Goal: Transaction & Acquisition: Book appointment/travel/reservation

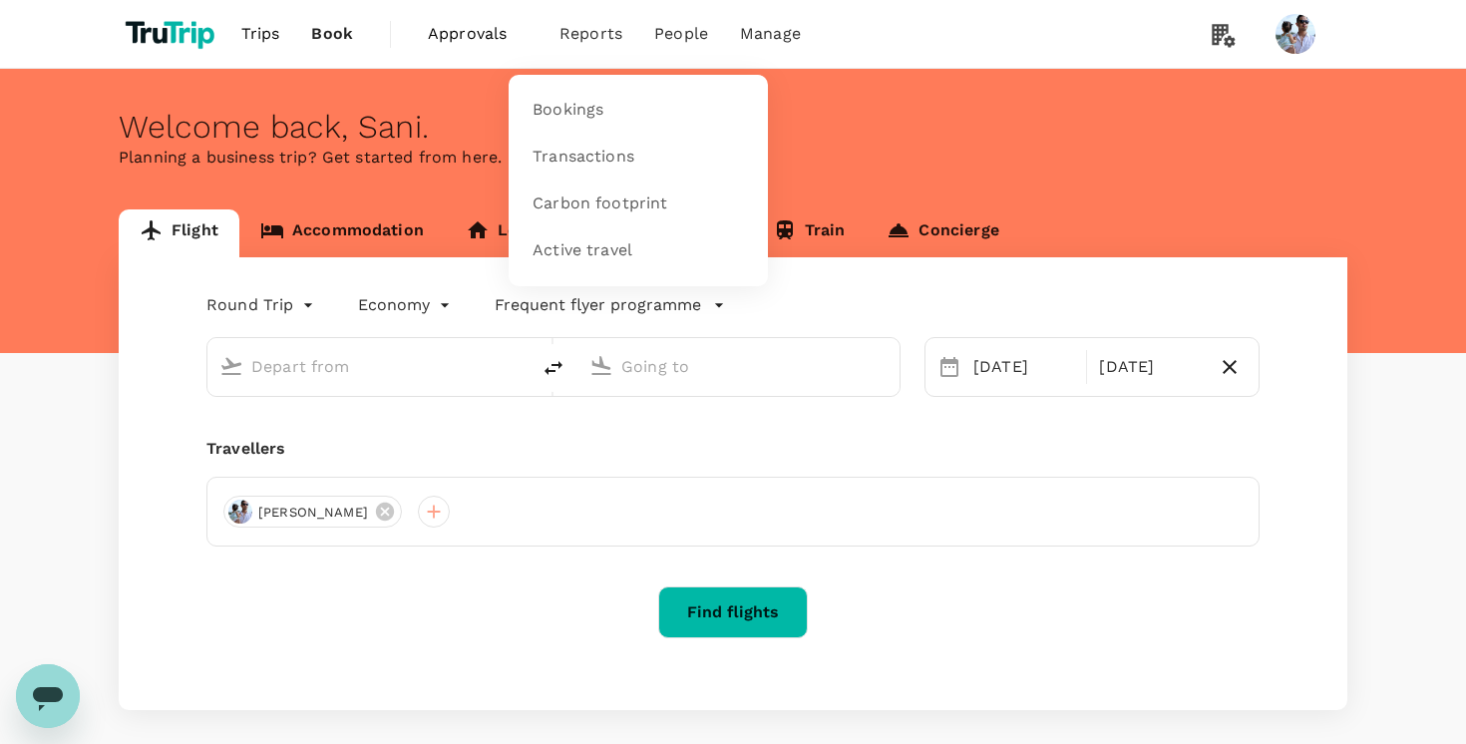
type input "[GEOGRAPHIC_DATA], [GEOGRAPHIC_DATA] (any)"
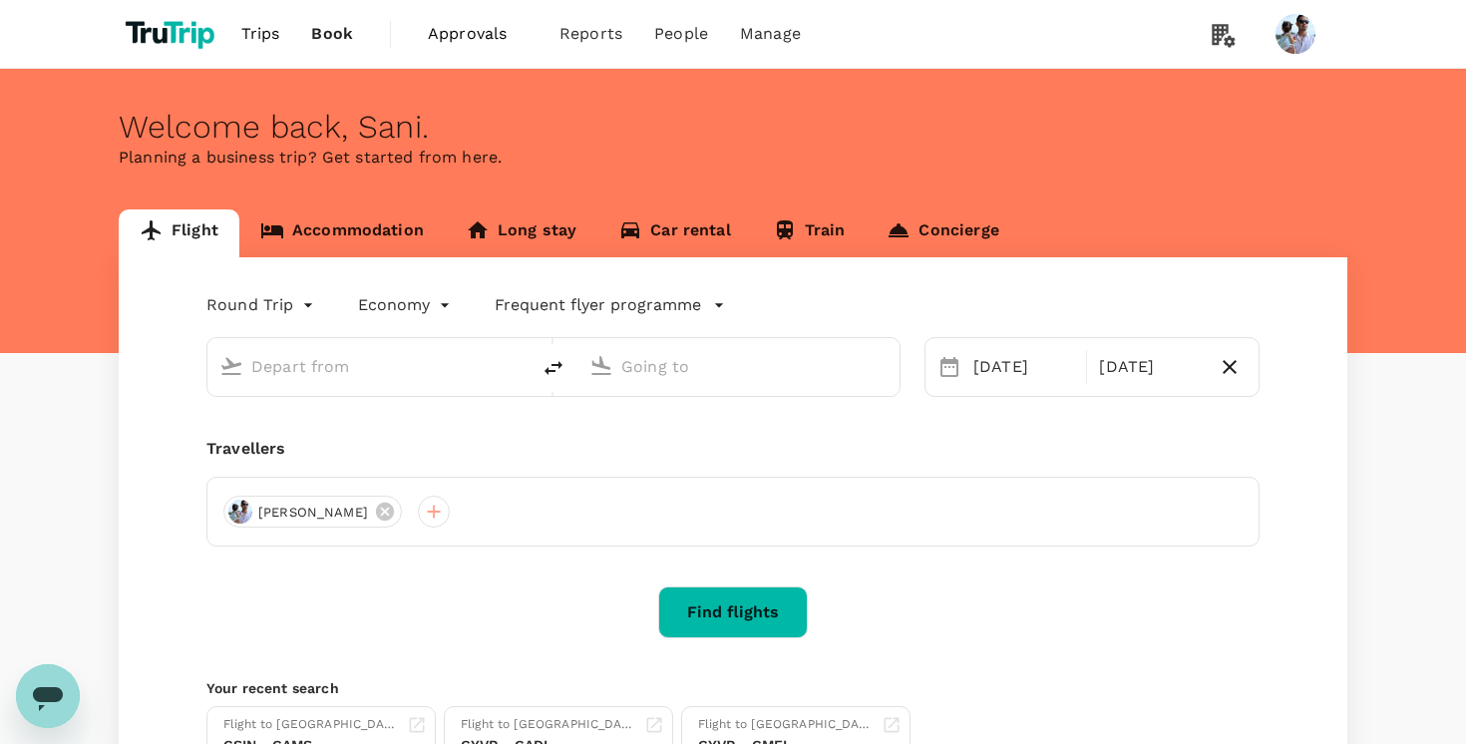
type input "[GEOGRAPHIC_DATA], [GEOGRAPHIC_DATA] (any)"
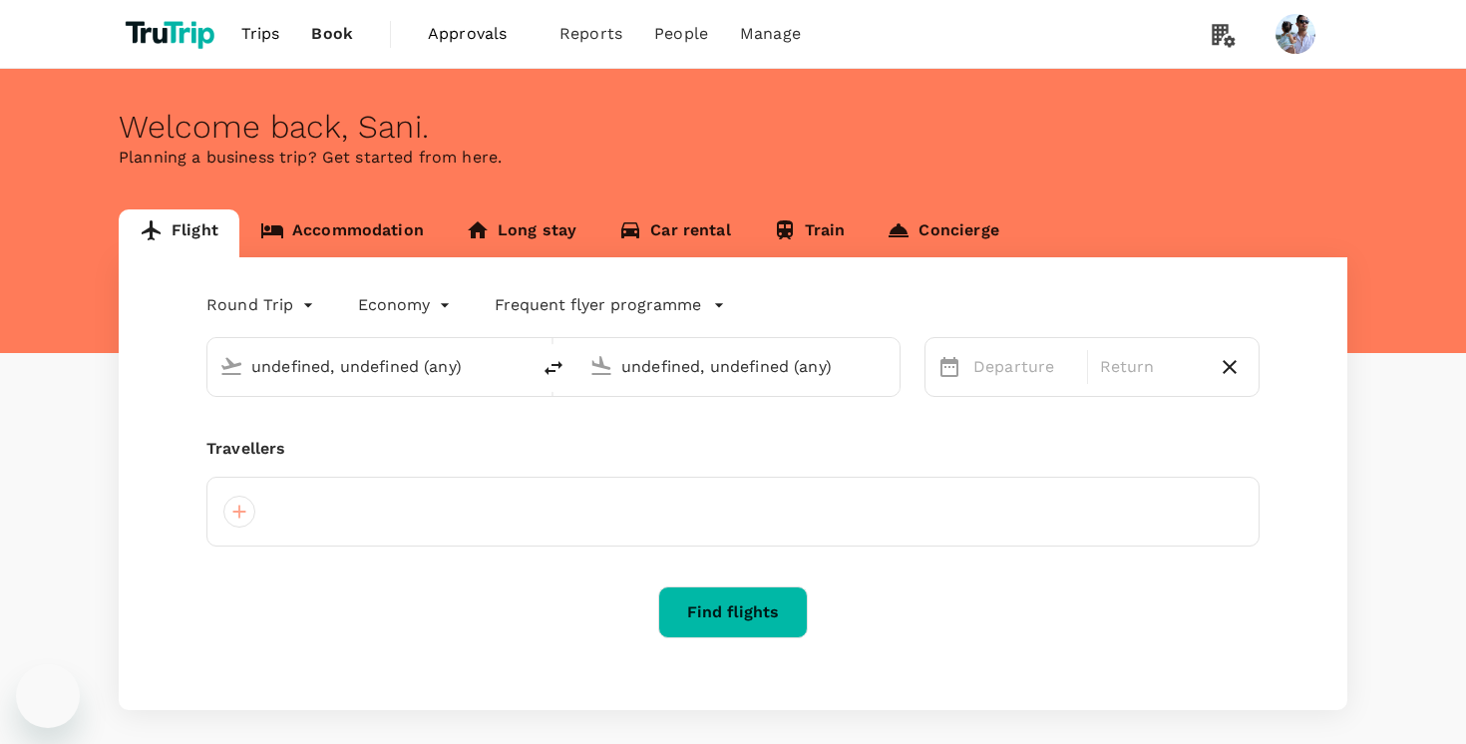
type input "[GEOGRAPHIC_DATA], [GEOGRAPHIC_DATA] (any)"
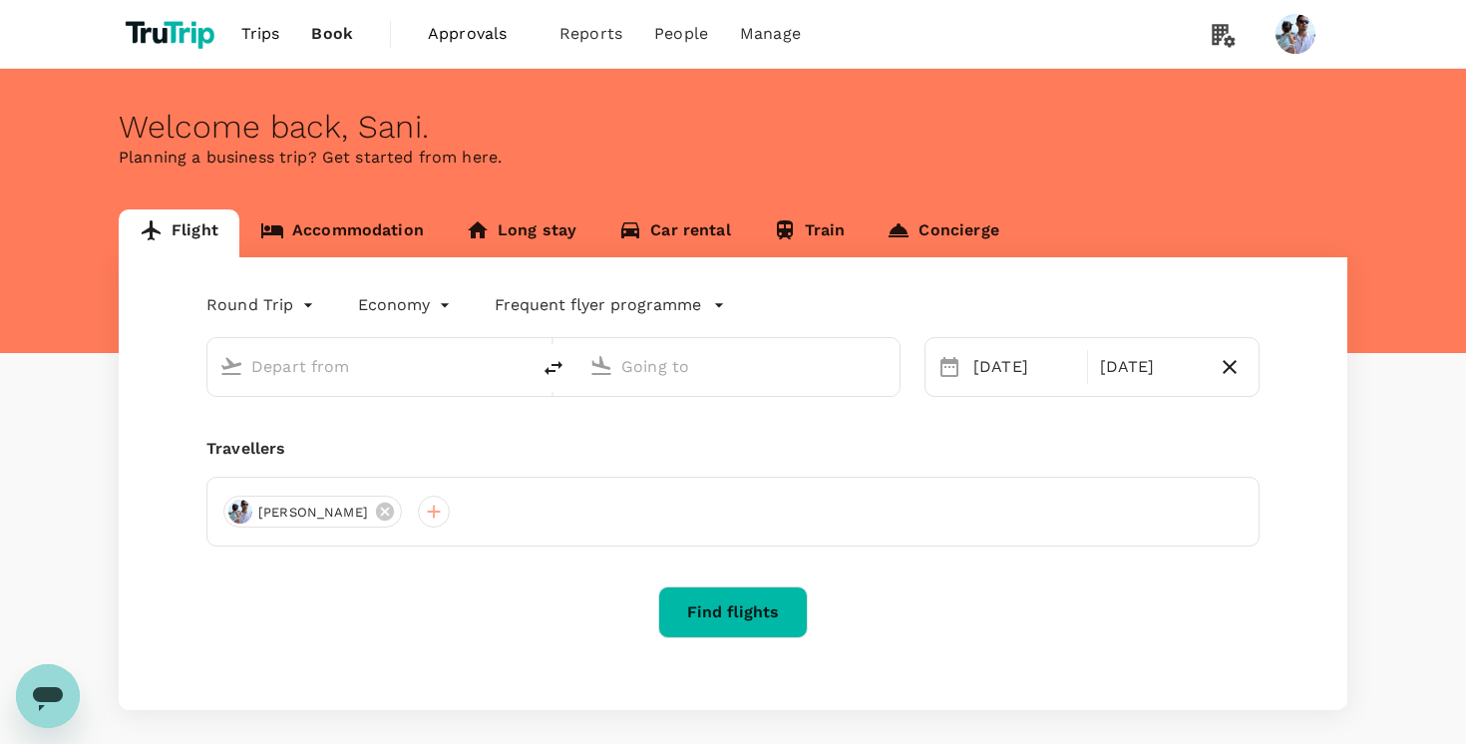
type input "[GEOGRAPHIC_DATA], [GEOGRAPHIC_DATA] (any)"
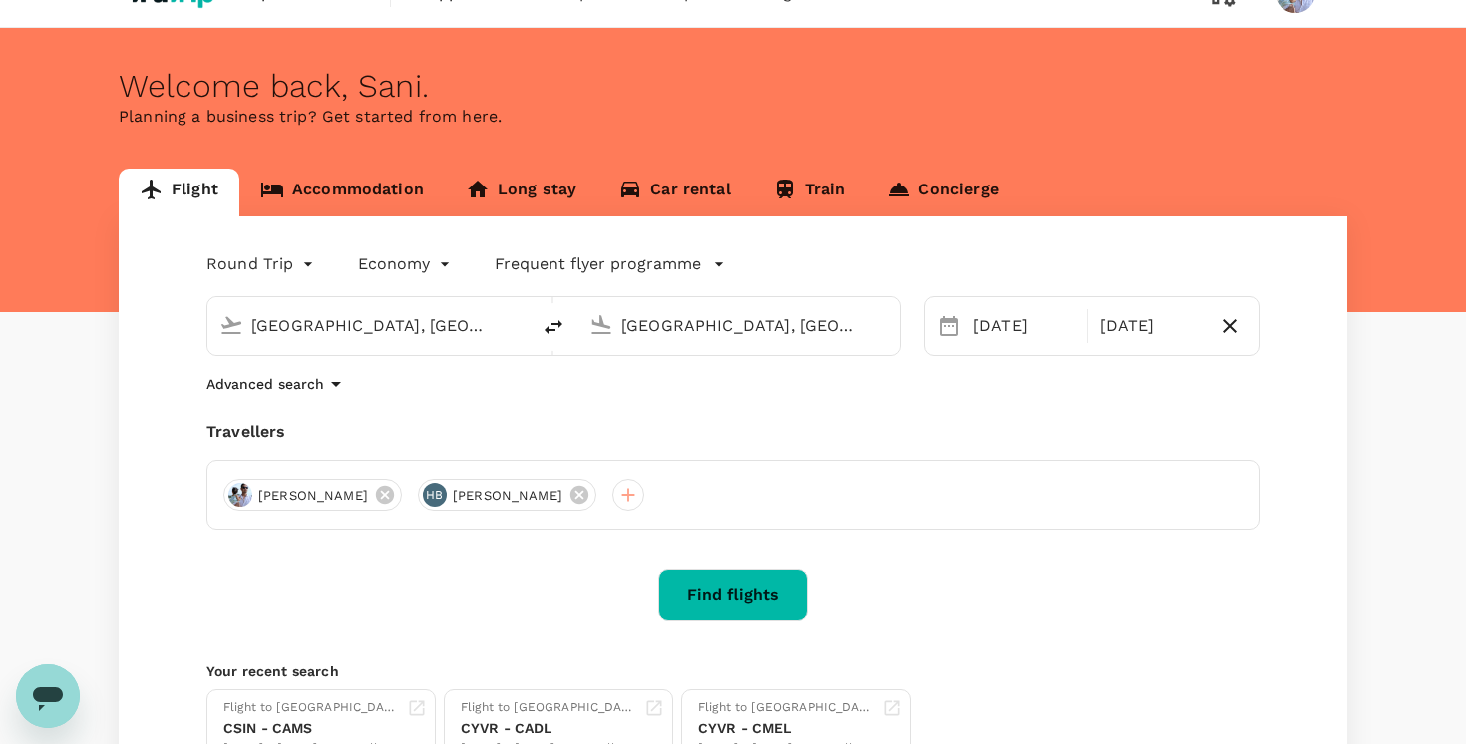
scroll to position [65, 0]
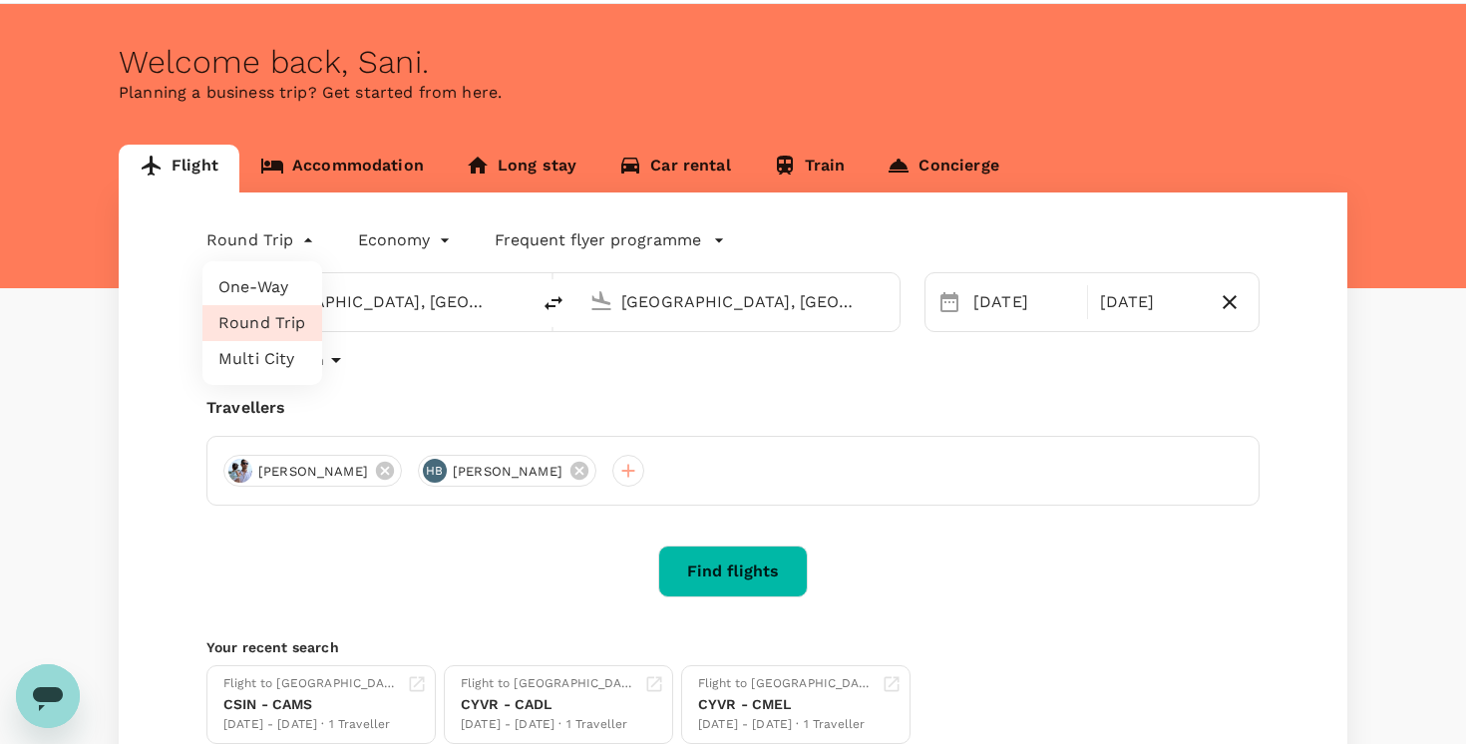
click at [255, 231] on body "Trips Book Approvals 0 Reports People Manage Welcome back , [GEOGRAPHIC_DATA] .…" at bounding box center [733, 418] width 1466 height 967
click at [274, 360] on li "Multi City" at bounding box center [262, 359] width 120 height 36
type input "multicity"
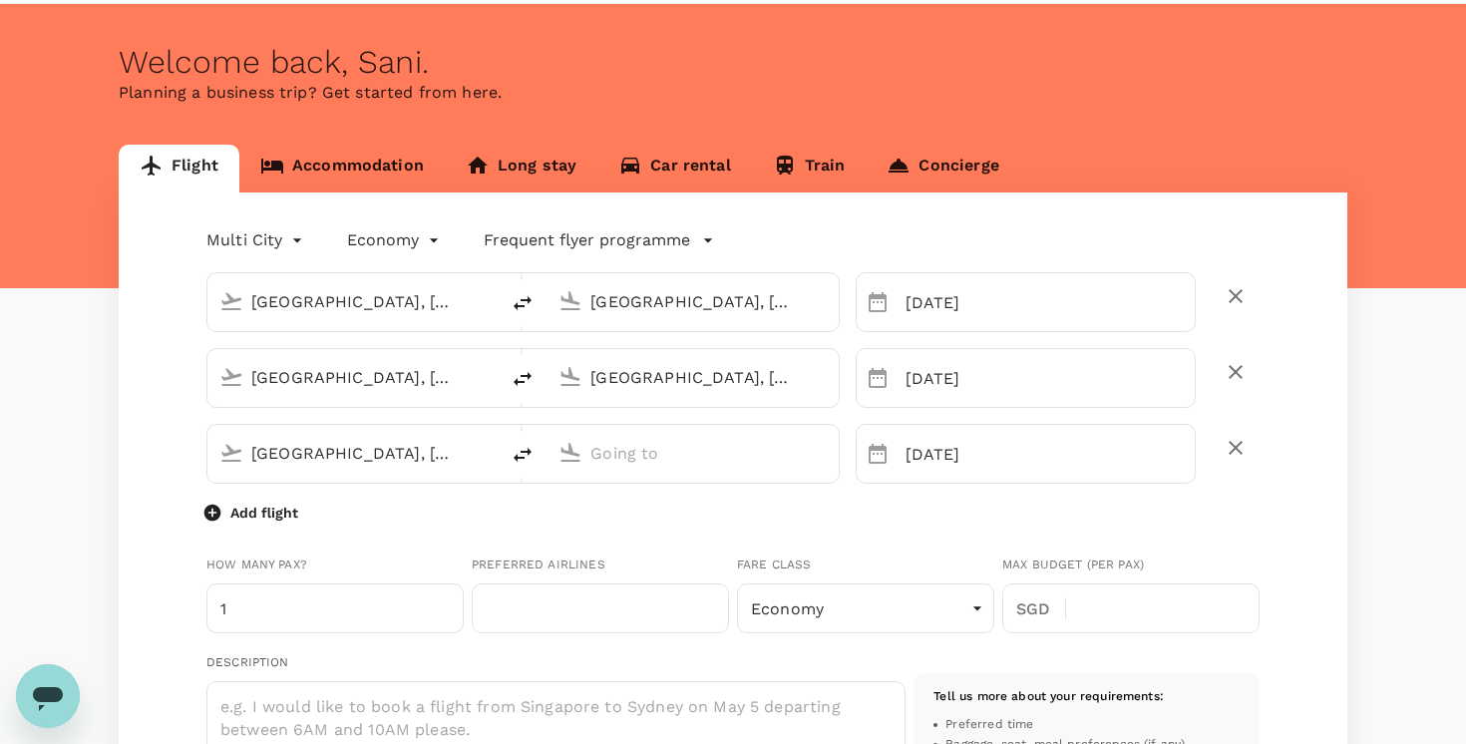
type input "[EMAIL_ADDRESS][DOMAIN_NAME]"
type input "31"
type input "0618221270"
click at [92, 430] on div at bounding box center [733, 372] width 1466 height 744
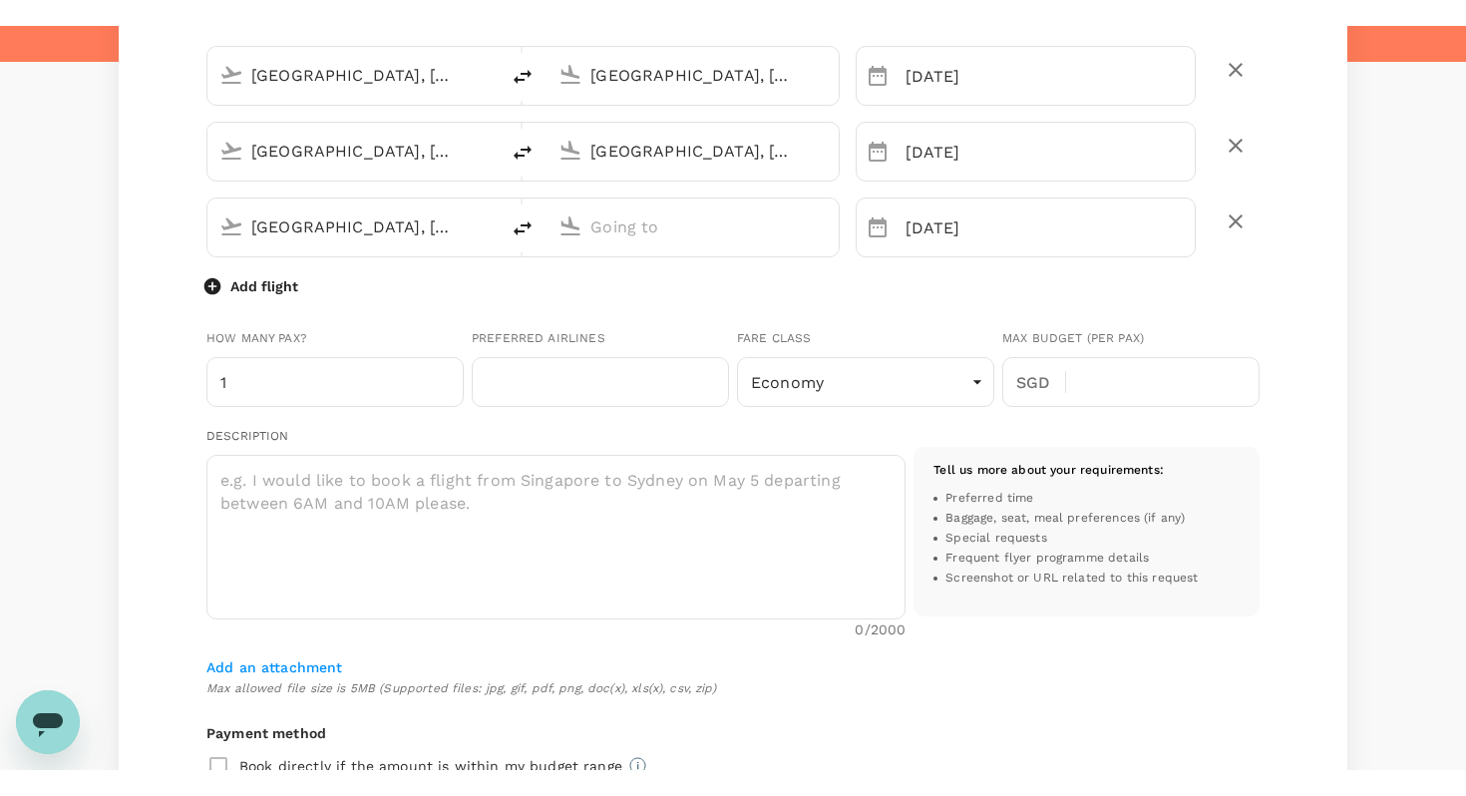
scroll to position [320, 0]
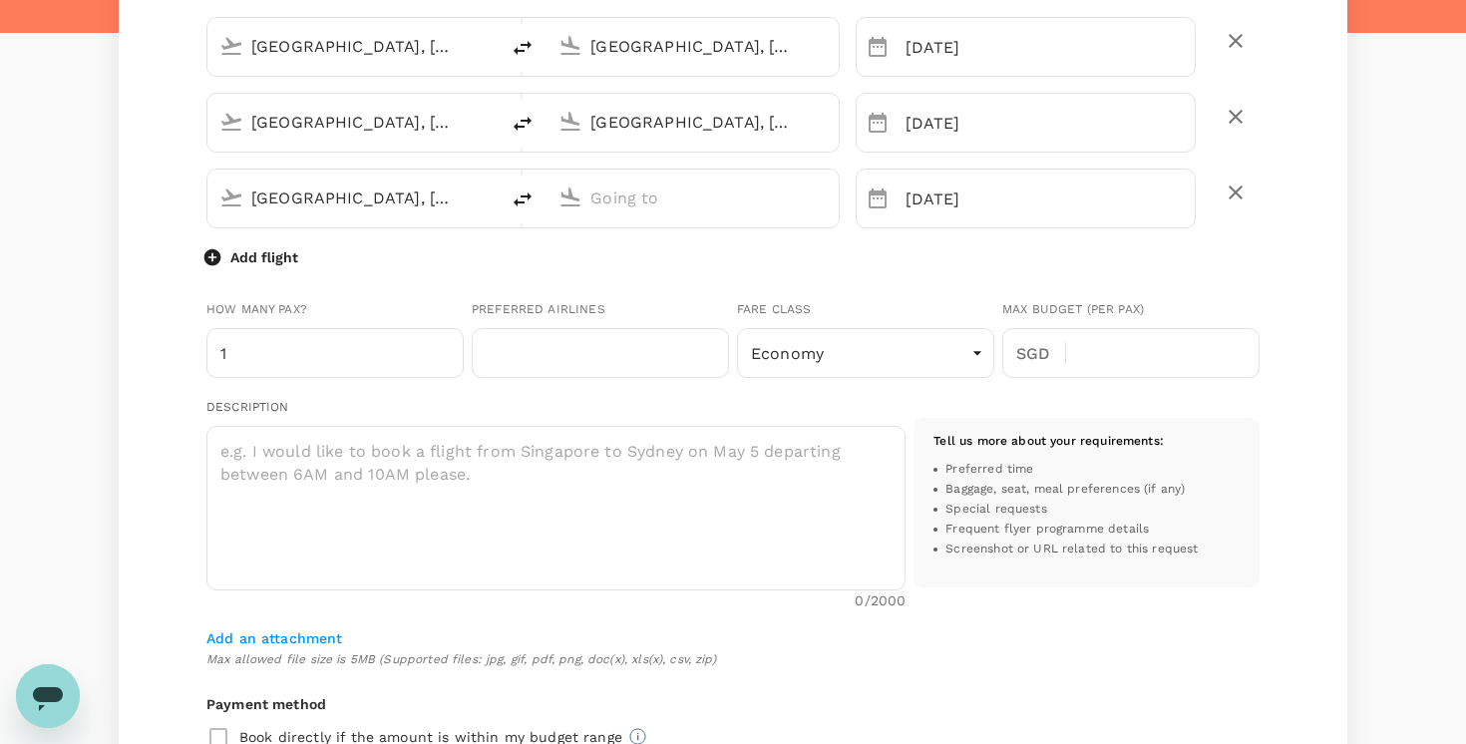
click at [127, 181] on div "Multi City multicity Economy economy Frequent flyer programme [GEOGRAPHIC_DATA]…" at bounding box center [733, 599] width 1229 height 1325
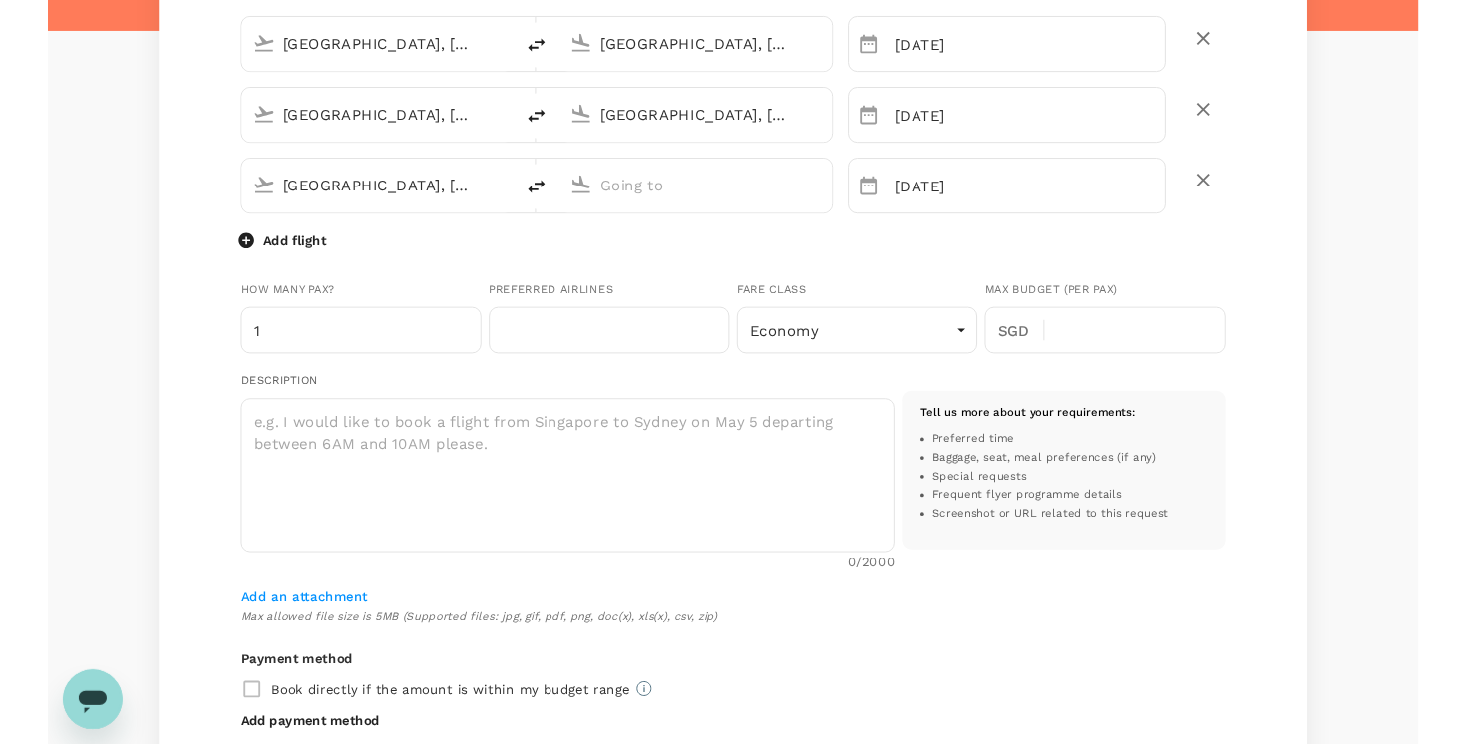
scroll to position [0, 0]
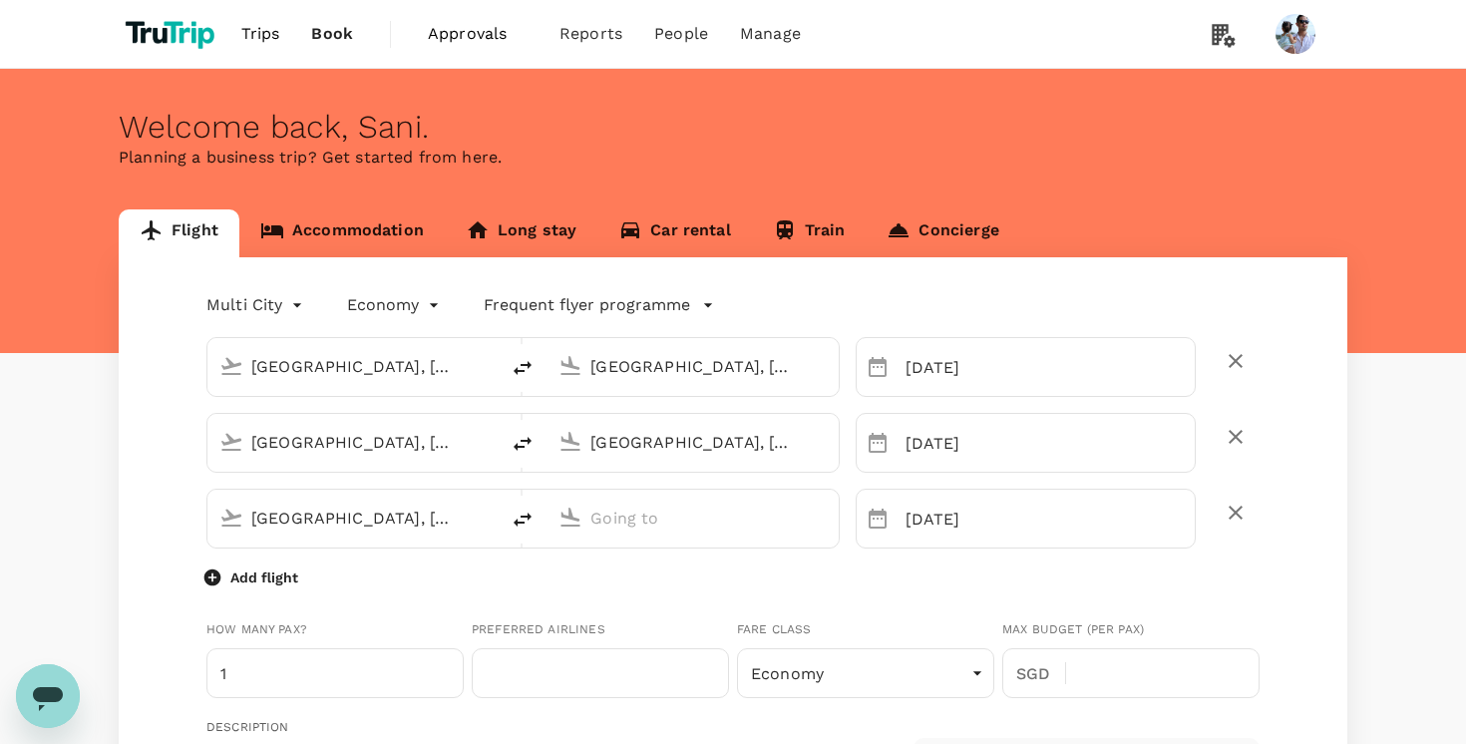
click at [264, 348] on li "One-Way" at bounding box center [258, 352] width 120 height 36
type input "oneway"
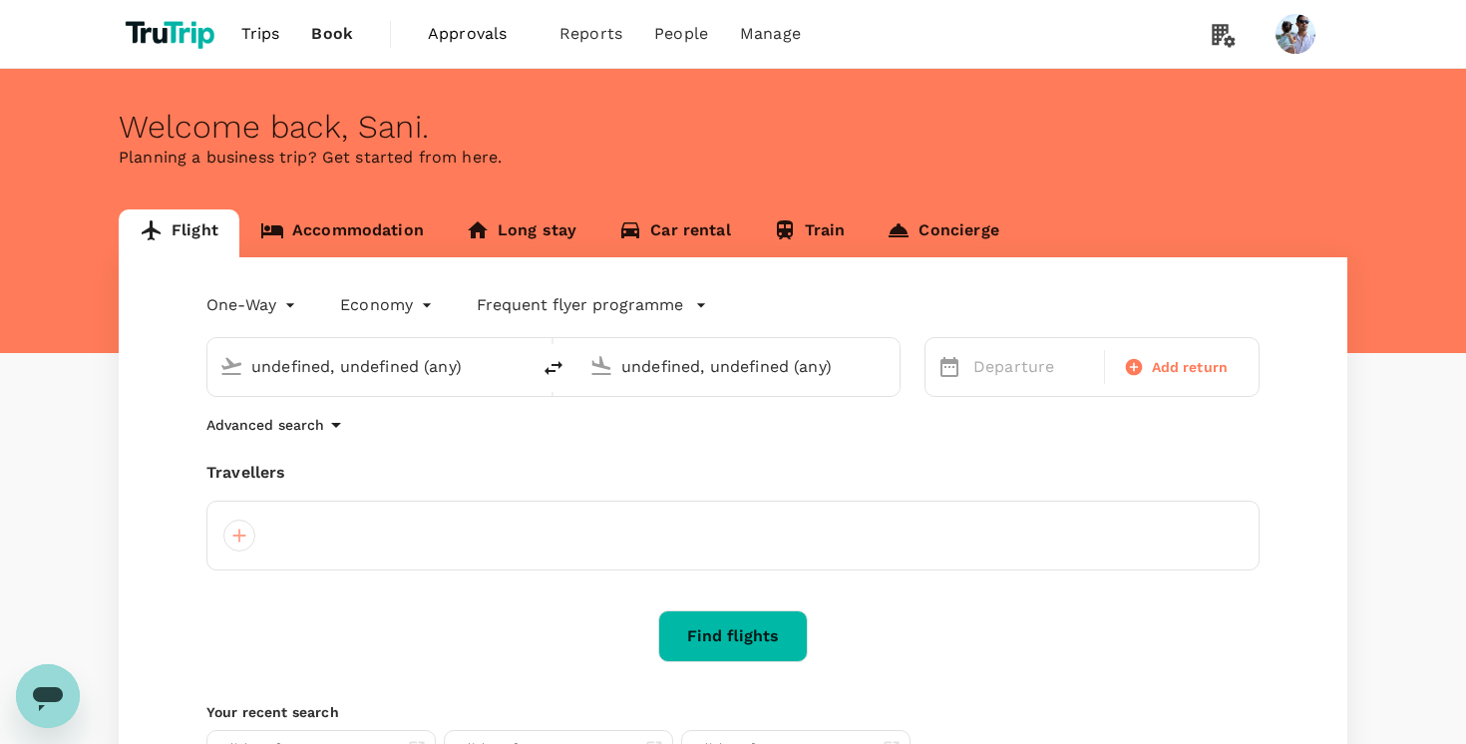
type input "[GEOGRAPHIC_DATA], [GEOGRAPHIC_DATA] (any)"
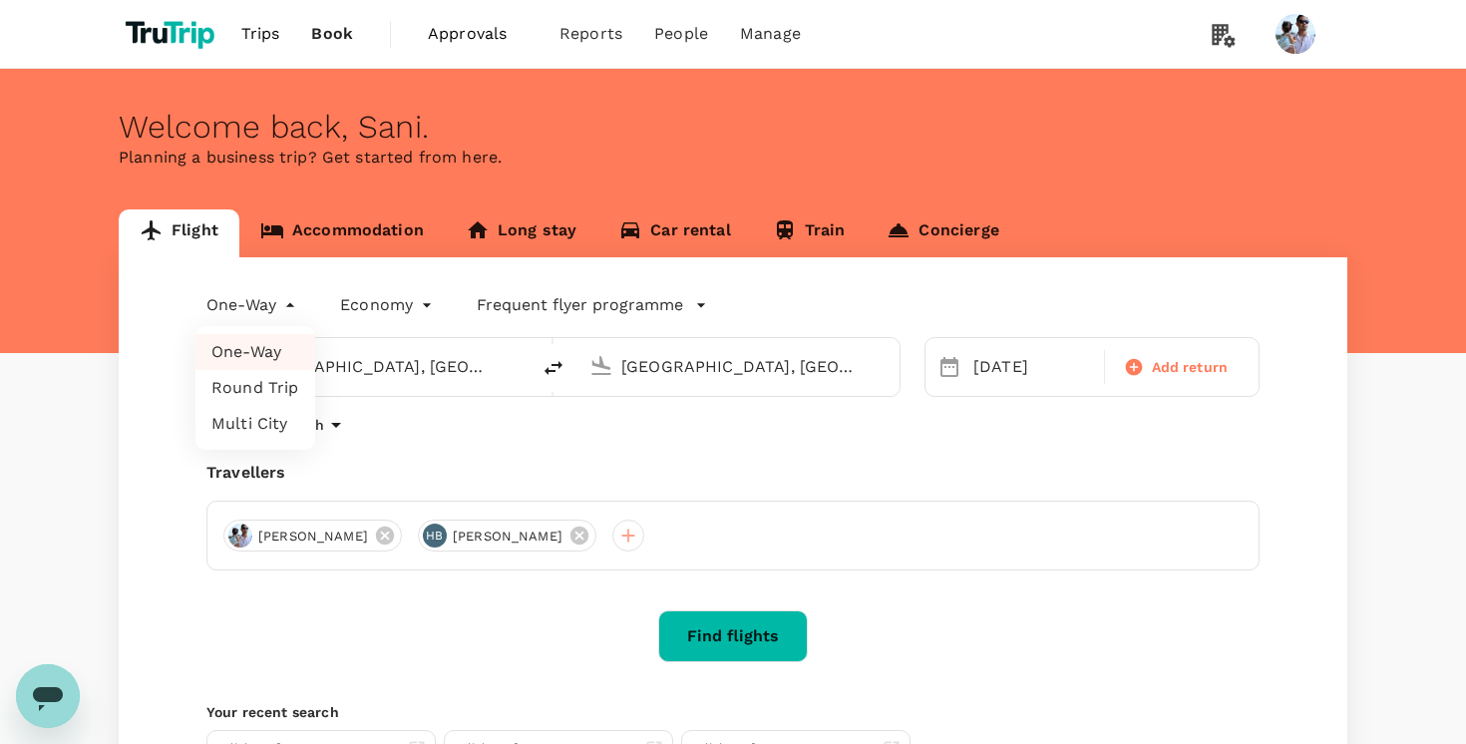
click at [270, 313] on body "Trips Book Approvals 0 Reports People Manage Welcome back , [GEOGRAPHIC_DATA] .…" at bounding box center [733, 483] width 1466 height 967
click at [275, 381] on li "Round Trip" at bounding box center [256, 388] width 120 height 36
click at [103, 379] on div "Flight Accommodation Long stay Car rental Train Concierge Round Trip roundtrip …" at bounding box center [733, 524] width 1277 height 631
click at [1230, 370] on icon "button" at bounding box center [1230, 367] width 24 height 24
click at [1195, 427] on div "Advanced search" at bounding box center [732, 425] width 1053 height 24
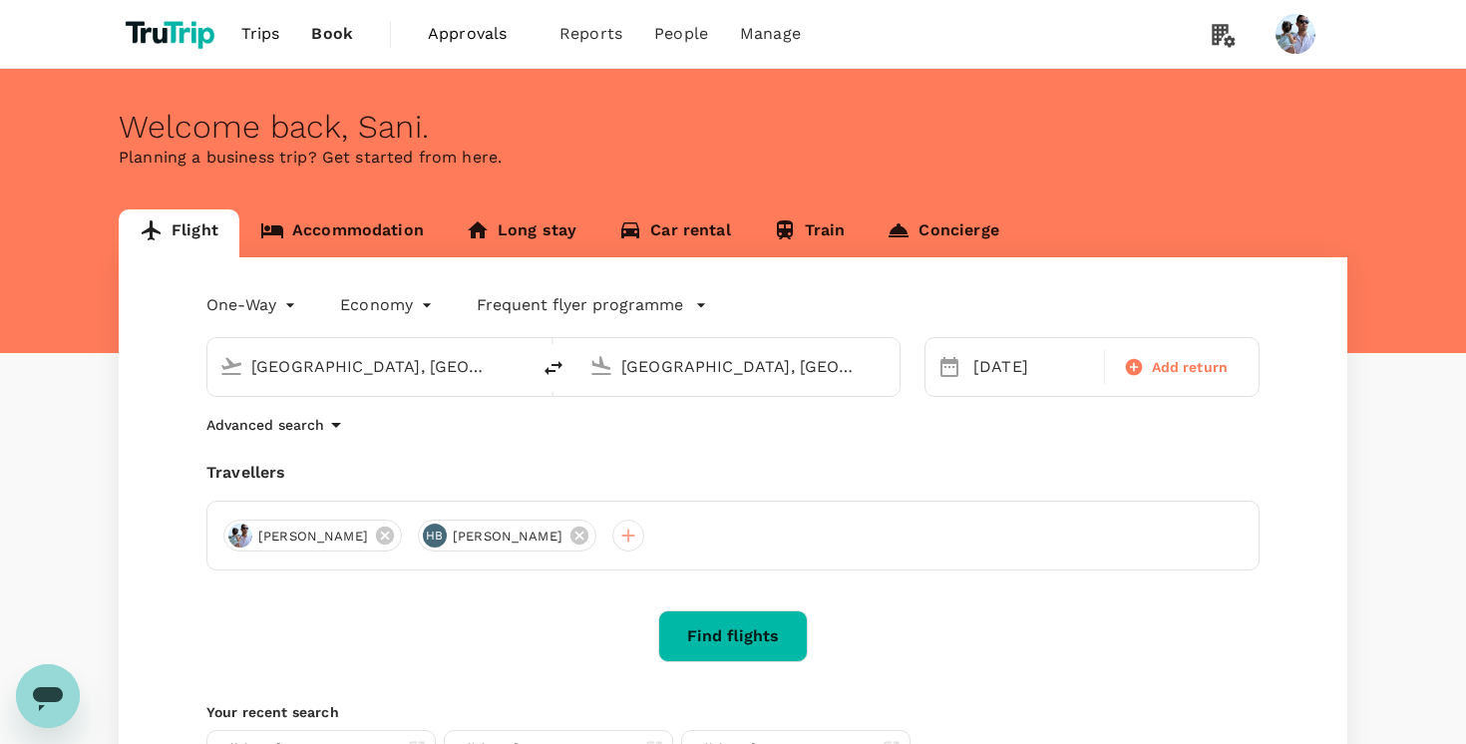
click at [247, 304] on body "Trips Book Approvals 0 Reports People Manage Welcome back , [GEOGRAPHIC_DATA] .…" at bounding box center [733, 483] width 1466 height 967
click at [240, 380] on li "Round Trip" at bounding box center [256, 388] width 120 height 36
click at [255, 310] on body "Trips Book Approvals 0 Reports People Manage Welcome back , [GEOGRAPHIC_DATA] .…" at bounding box center [733, 483] width 1466 height 967
click at [158, 423] on div at bounding box center [733, 372] width 1466 height 744
click at [277, 308] on body "Trips Book Approvals 0 Reports People Manage Welcome back , [GEOGRAPHIC_DATA] .…" at bounding box center [733, 483] width 1466 height 967
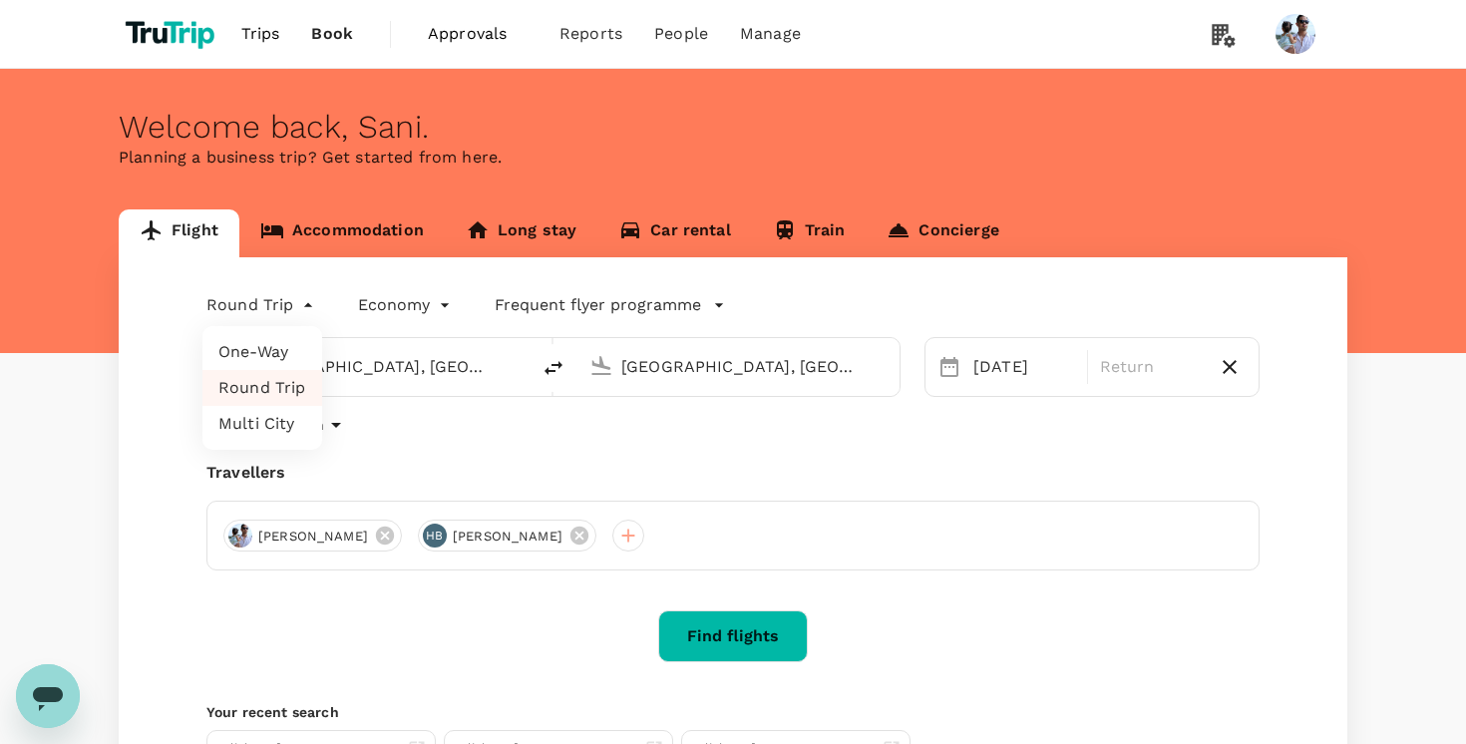
click at [293, 385] on li "Round Trip" at bounding box center [262, 388] width 120 height 36
click at [458, 438] on div "Round Trip roundtrip Economy economy Frequent flyer programme [GEOGRAPHIC_DATA]…" at bounding box center [733, 549] width 1229 height 584
click at [1125, 363] on p "Return" at bounding box center [1151, 367] width 102 height 24
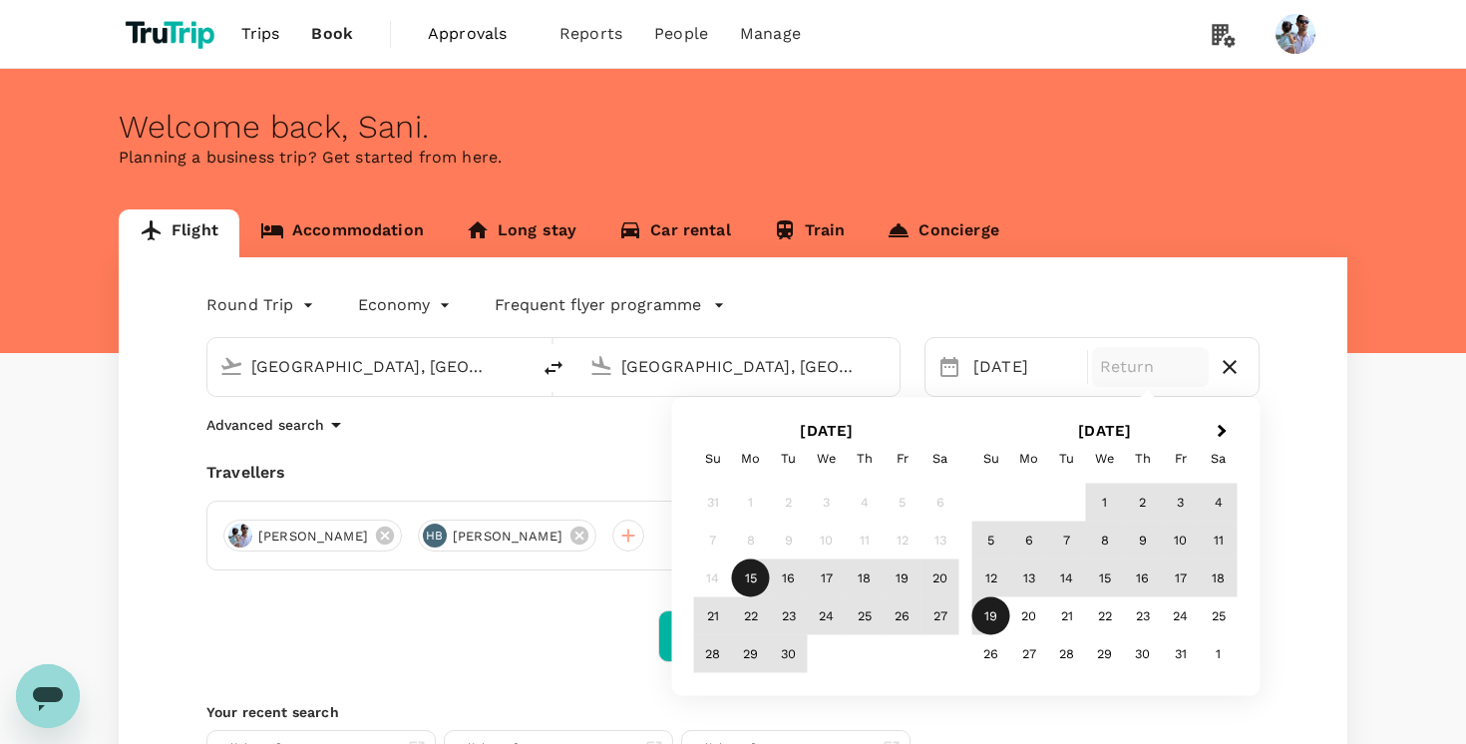
click at [980, 613] on div "19" at bounding box center [992, 617] width 38 height 38
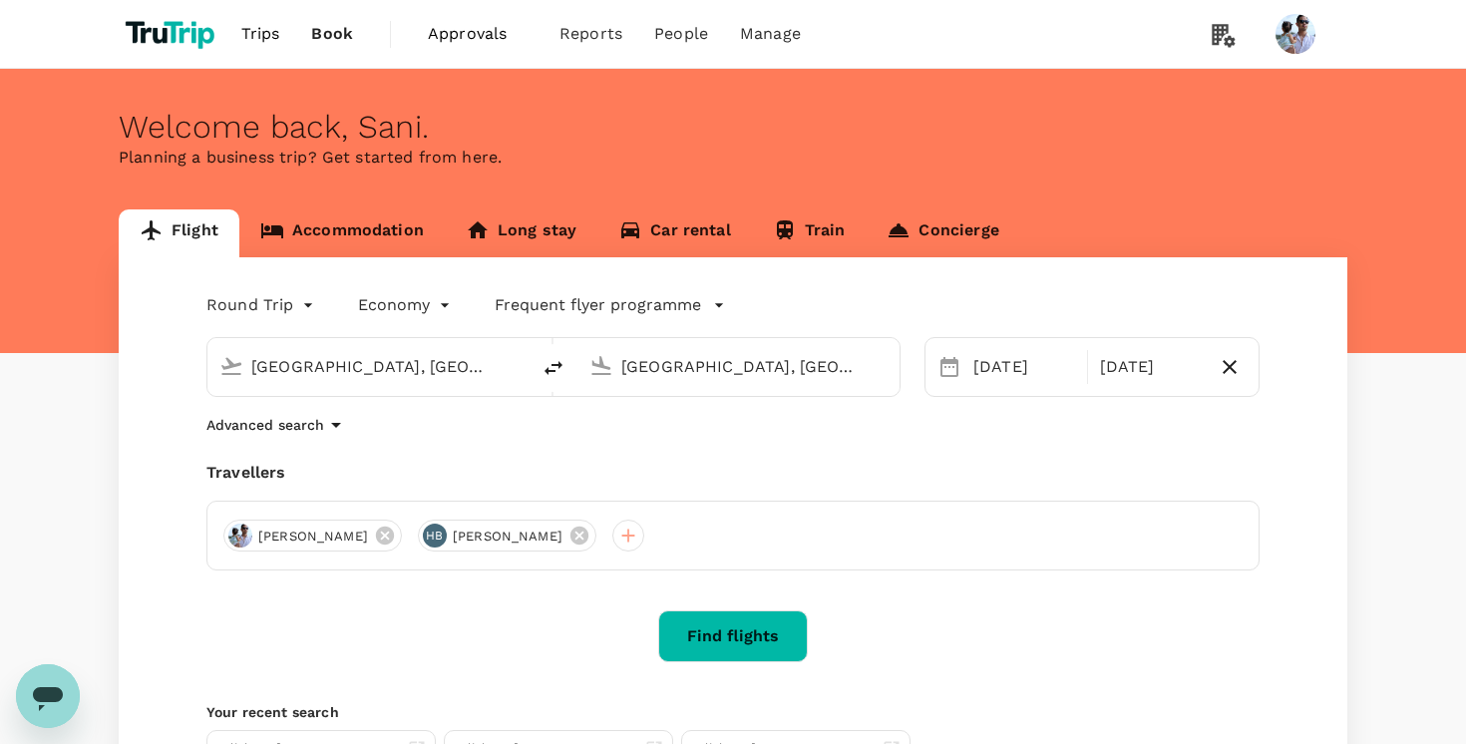
click at [1100, 306] on div "Round Trip roundtrip Economy economy Frequent flyer programme" at bounding box center [713, 301] width 1093 height 40
click at [1231, 361] on icon "button" at bounding box center [1230, 367] width 24 height 24
click at [1158, 369] on span "Add return" at bounding box center [1190, 367] width 77 height 21
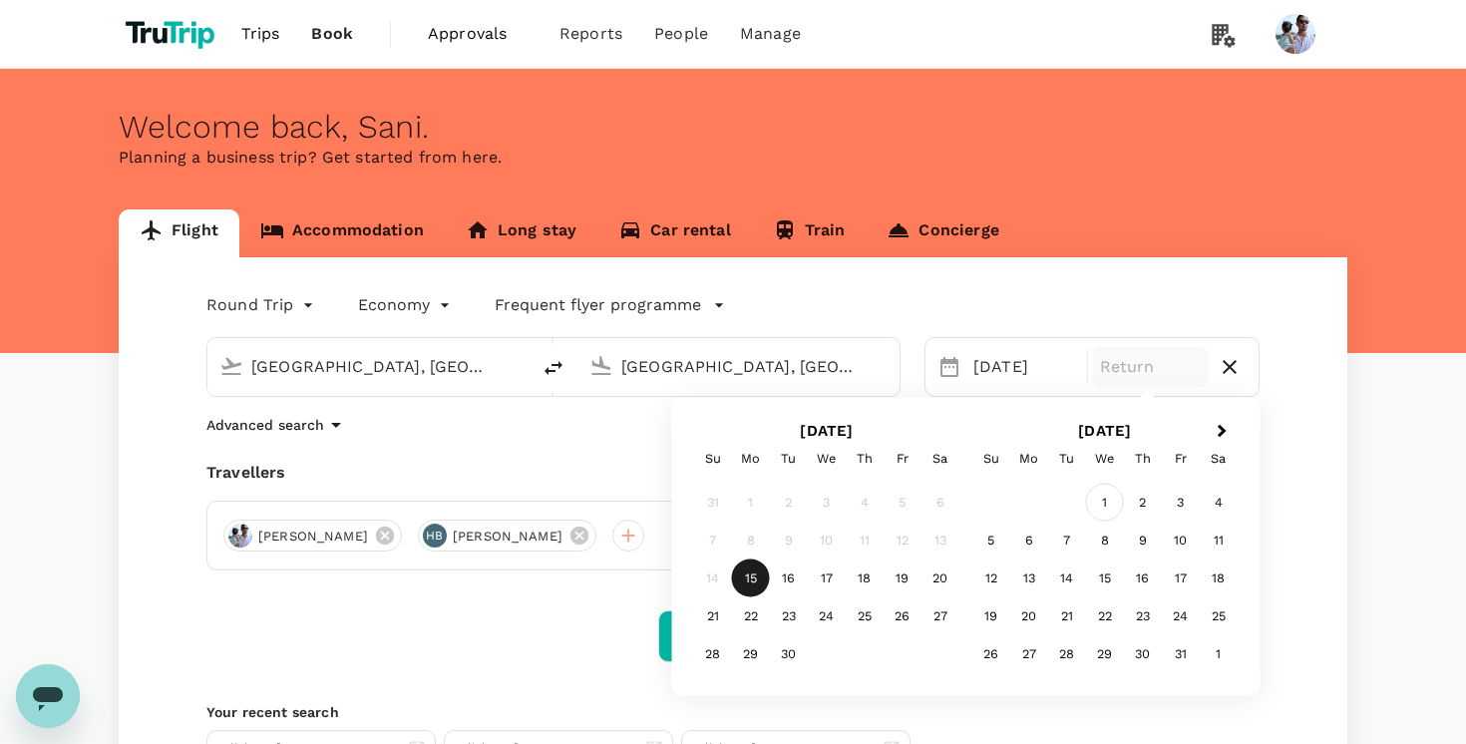
click at [1117, 516] on div "1" at bounding box center [1105, 503] width 38 height 38
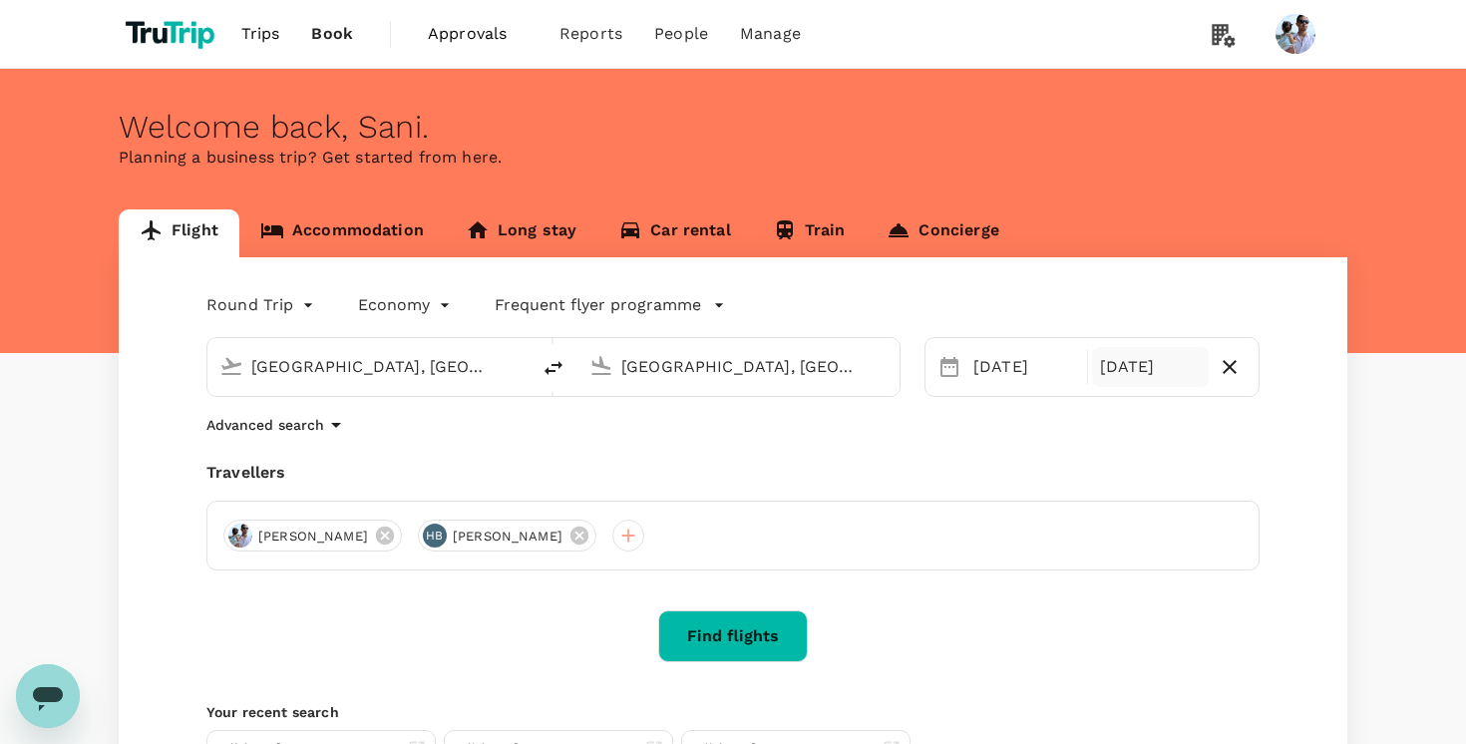
click at [1113, 269] on div "Round Trip roundtrip Economy economy Frequent flyer programme [GEOGRAPHIC_DATA]…" at bounding box center [733, 549] width 1229 height 584
click at [293, 320] on body "Trips Book Approvals 0 Reports People Manage Welcome back , [GEOGRAPHIC_DATA] .…" at bounding box center [733, 483] width 1466 height 967
click at [277, 373] on li "Round Trip" at bounding box center [262, 388] width 120 height 36
click at [1235, 364] on icon "button" at bounding box center [1230, 367] width 24 height 24
click at [1192, 360] on span "Add return" at bounding box center [1190, 367] width 77 height 21
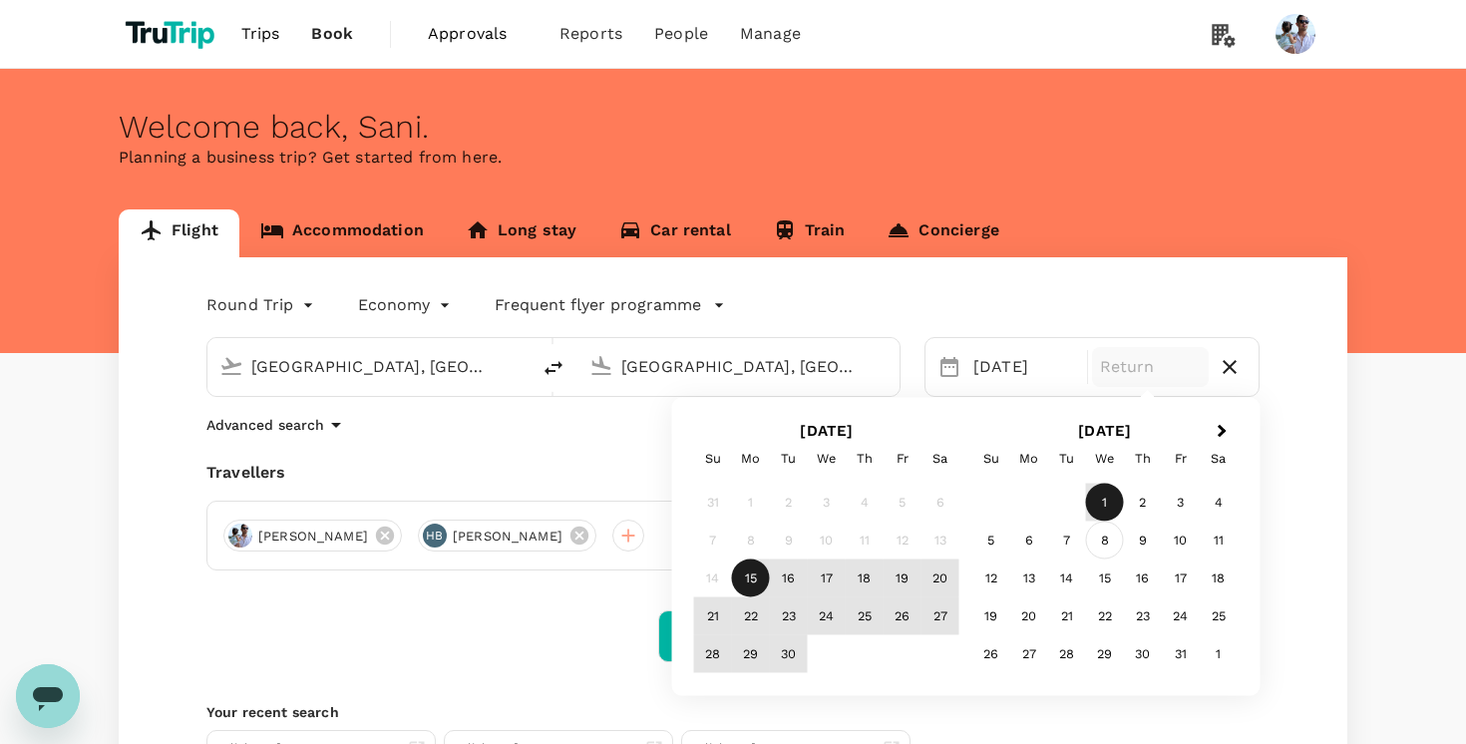
click at [1116, 529] on div "8" at bounding box center [1105, 541] width 38 height 38
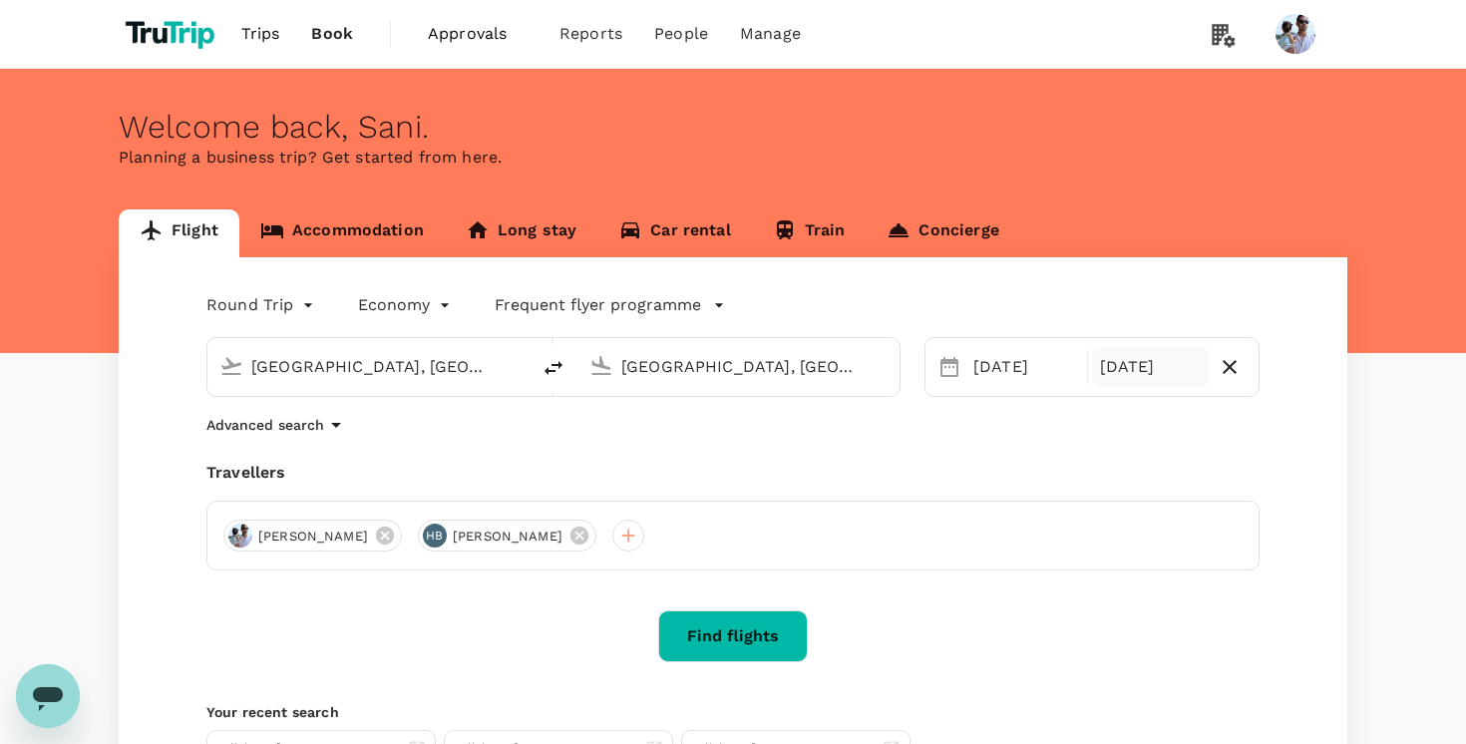
click at [1223, 364] on icon "button" at bounding box center [1230, 367] width 24 height 24
click at [1203, 323] on div "[DATE] Selected date: [DATE] Add return" at bounding box center [1080, 355] width 359 height 84
click at [1200, 373] on span "Add return" at bounding box center [1190, 367] width 77 height 21
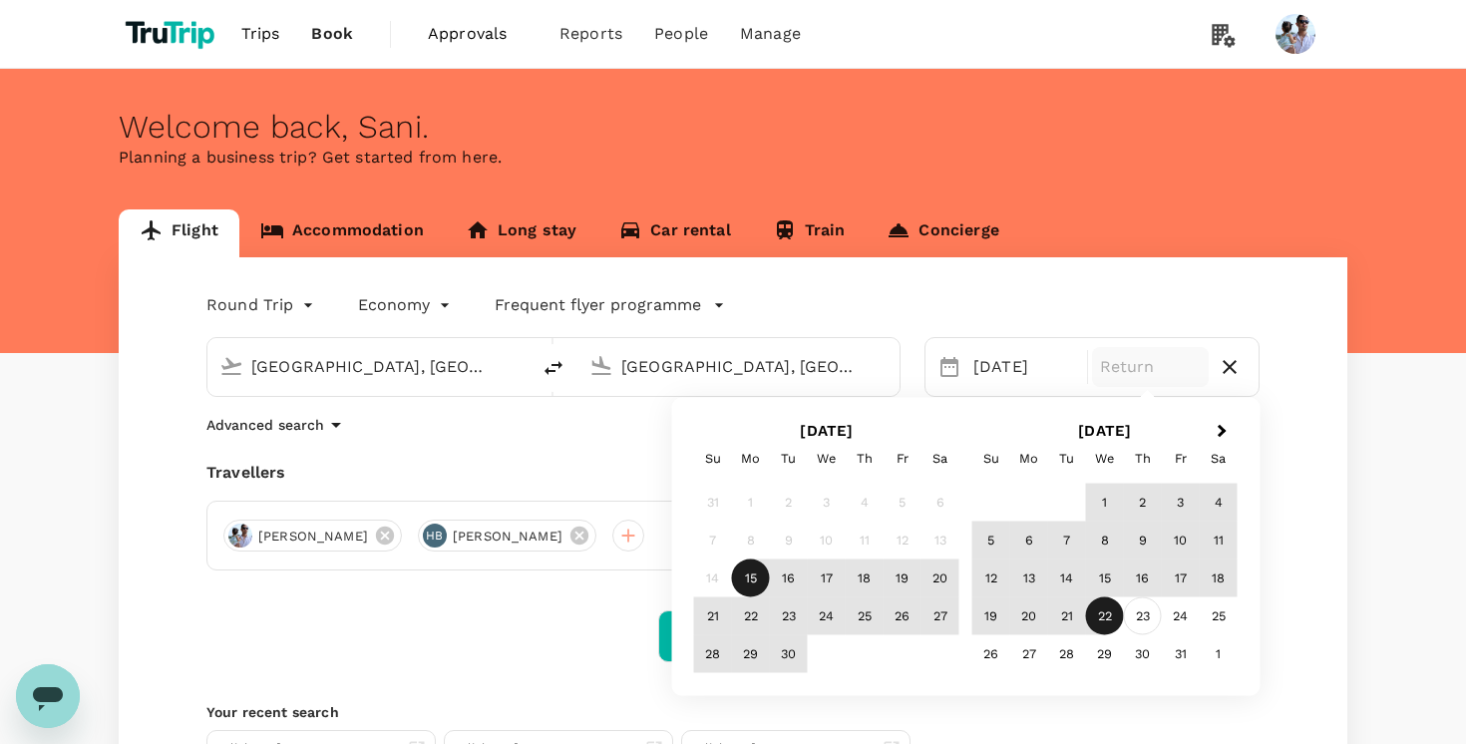
click at [1130, 617] on div "23" at bounding box center [1143, 617] width 38 height 38
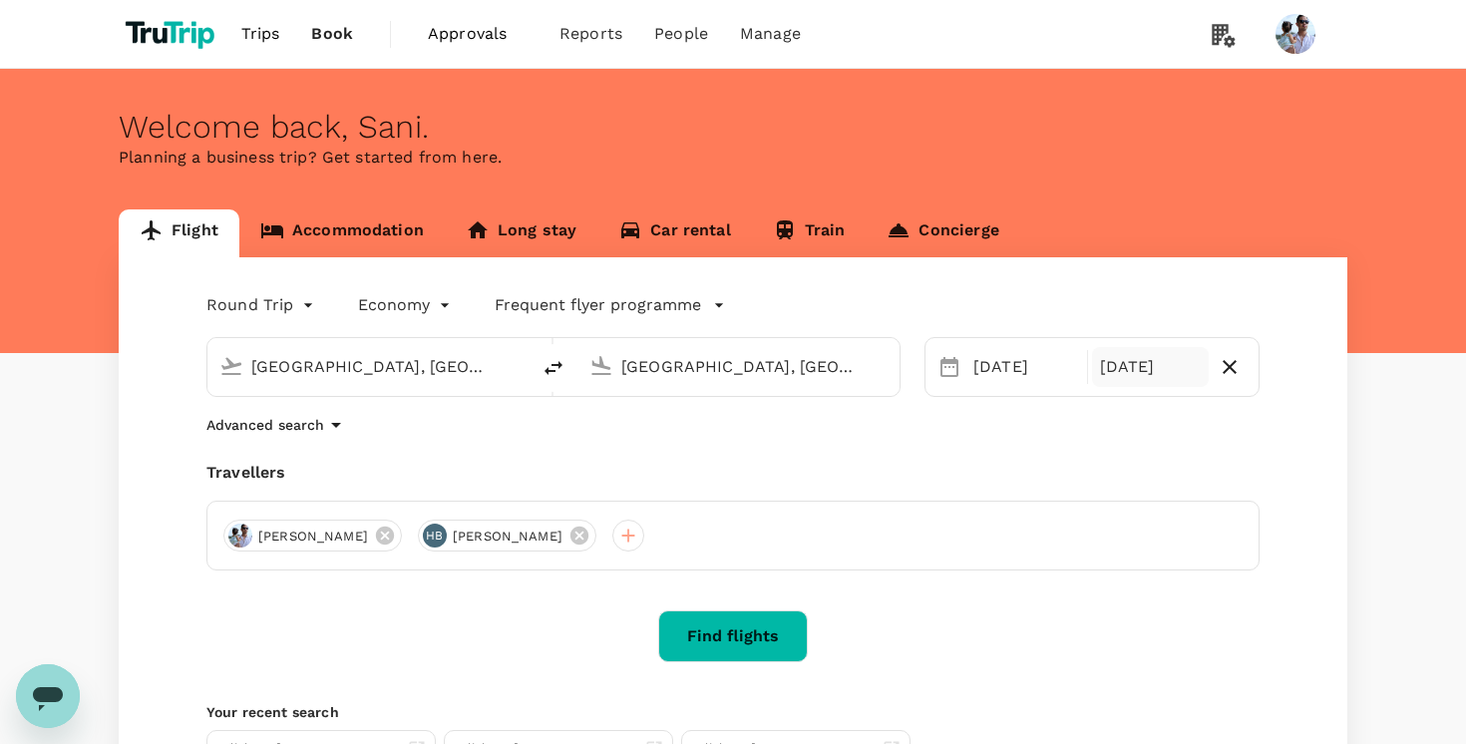
click at [1193, 474] on div "Travellers" at bounding box center [732, 473] width 1053 height 24
click at [1239, 374] on icon "button" at bounding box center [1230, 367] width 24 height 24
click at [1186, 373] on span "Add return" at bounding box center [1190, 367] width 77 height 21
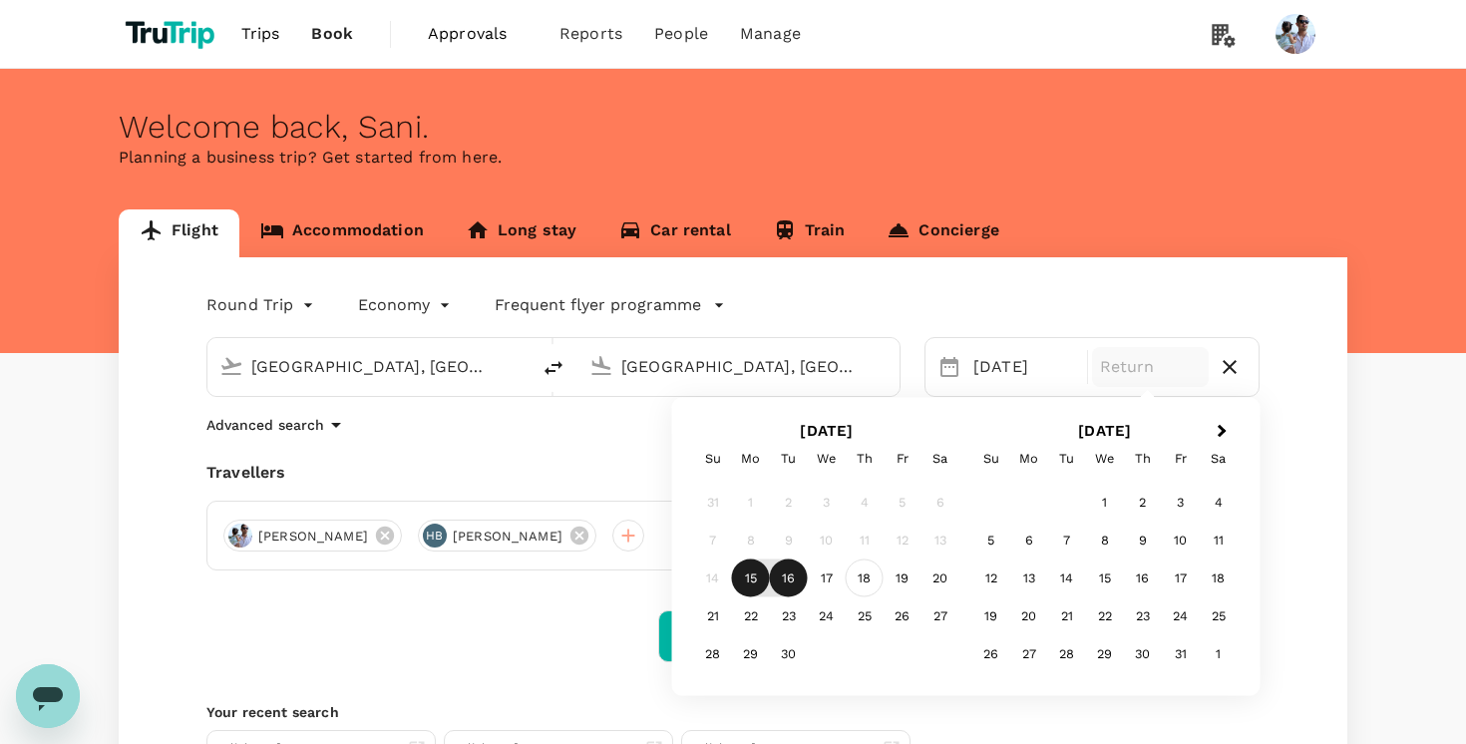
click at [867, 587] on div "18" at bounding box center [865, 579] width 38 height 38
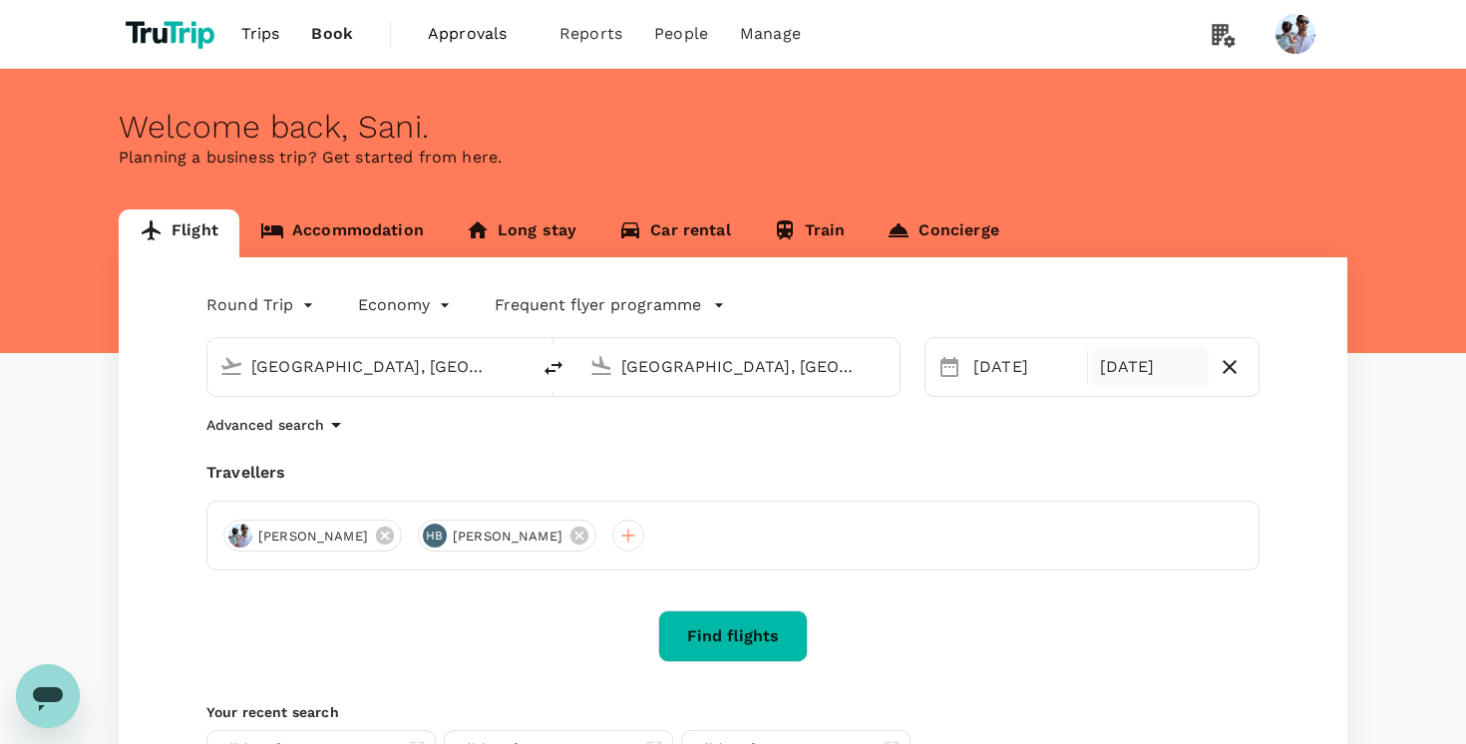
click at [1150, 408] on div "Round Trip roundtrip Economy economy Frequent flyer programme [GEOGRAPHIC_DATA]…" at bounding box center [733, 549] width 1229 height 584
click at [280, 309] on body "Trips Book Approvals 0 Reports People Manage Welcome back , [GEOGRAPHIC_DATA] .…" at bounding box center [733, 483] width 1466 height 967
click at [1042, 309] on div at bounding box center [733, 372] width 1466 height 744
click at [284, 299] on body "Trips Book Approvals 0 Reports People Manage Welcome back , [GEOGRAPHIC_DATA] .…" at bounding box center [733, 483] width 1466 height 967
click at [283, 412] on li "Multi City" at bounding box center [262, 424] width 120 height 36
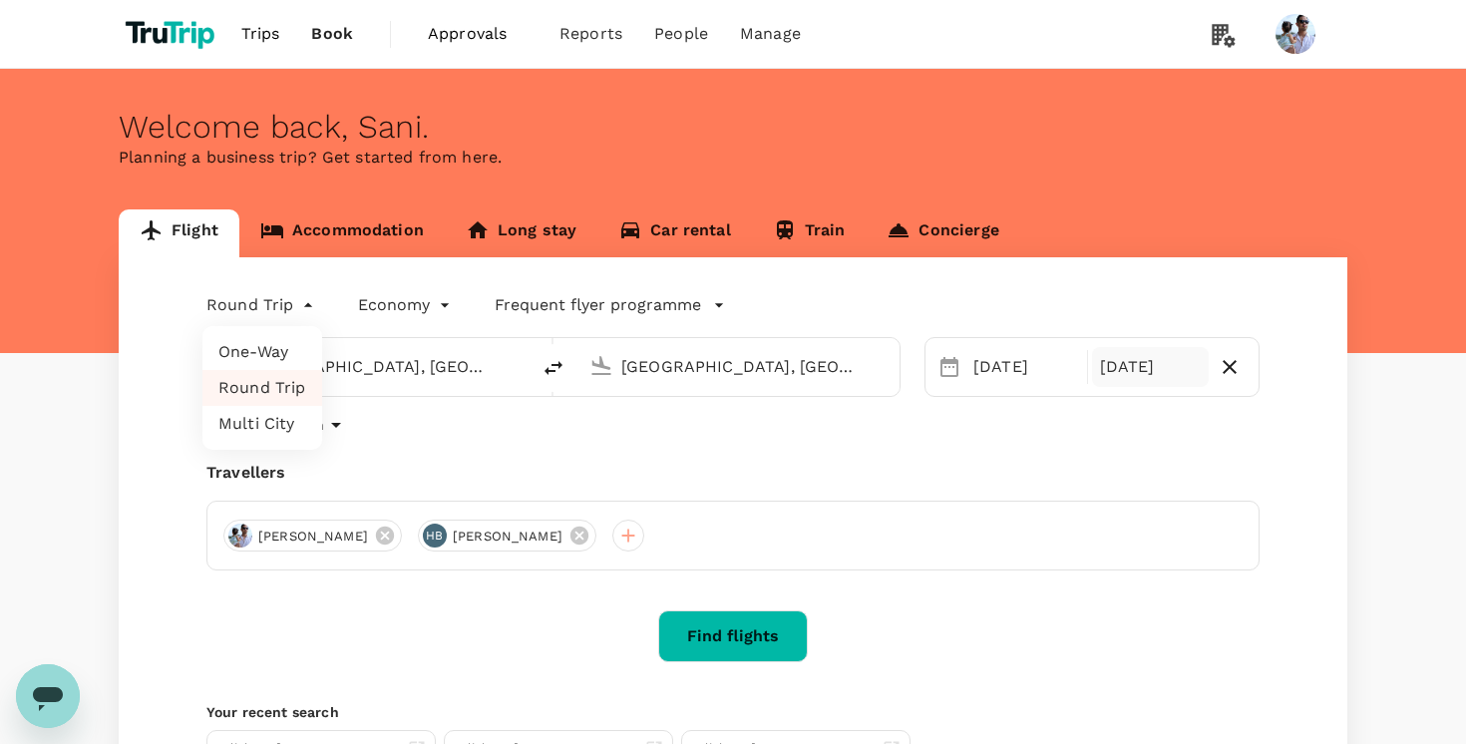
type input "multicity"
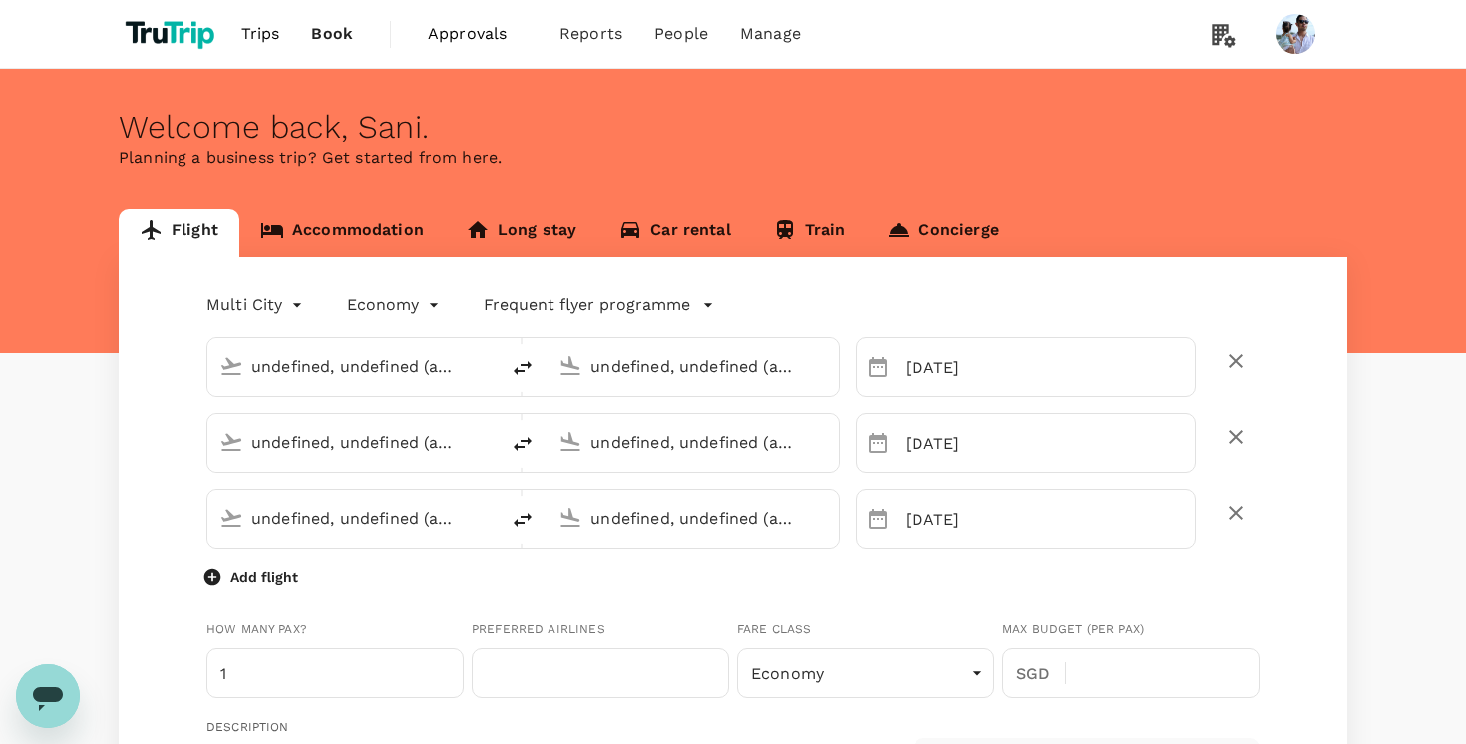
type input "[GEOGRAPHIC_DATA], [GEOGRAPHIC_DATA] (any)"
